Goal: Information Seeking & Learning: Learn about a topic

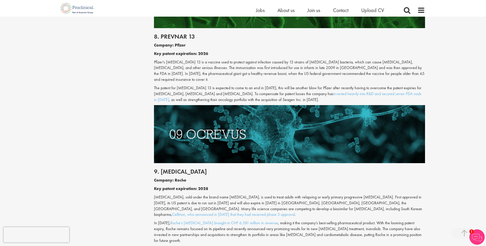
scroll to position [1503, 0]
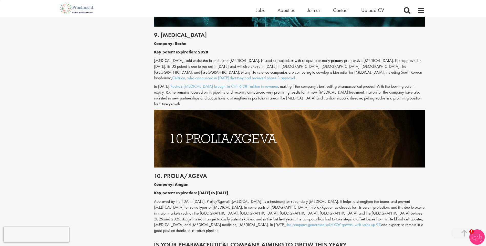
click at [287, 182] on p "Company: Amgen" at bounding box center [289, 185] width 271 height 6
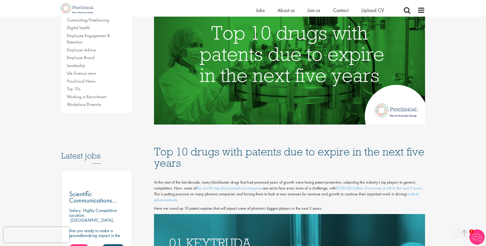
scroll to position [0, 0]
